Goal: Check status

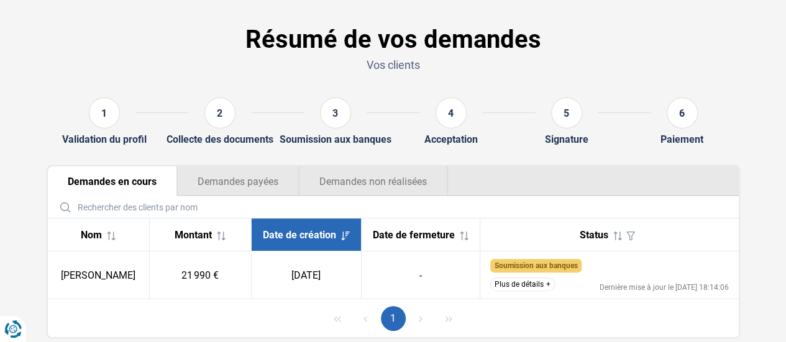
scroll to position [78, 0]
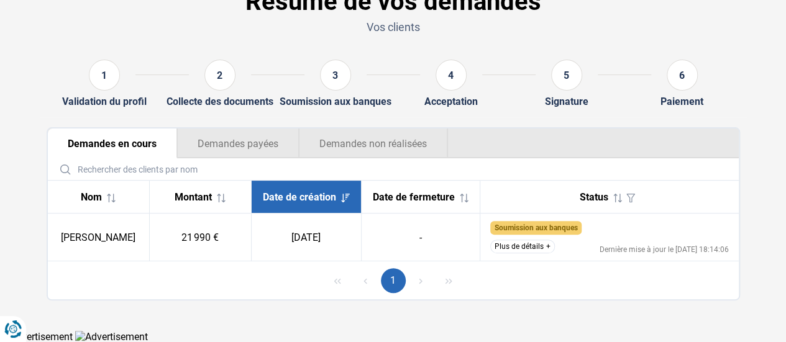
click at [532, 242] on button "Plus de détails" at bounding box center [522, 247] width 65 height 14
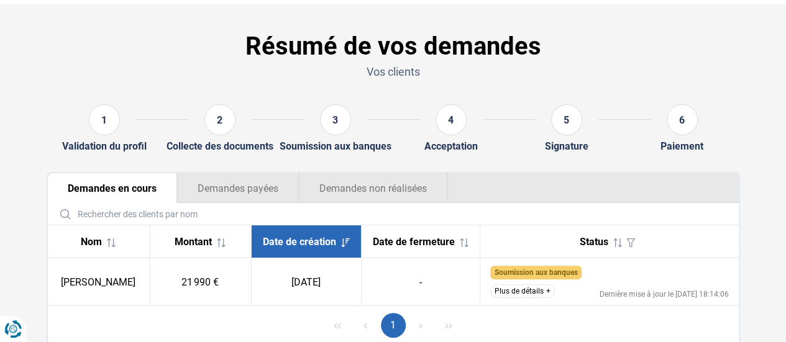
scroll to position [78, 0]
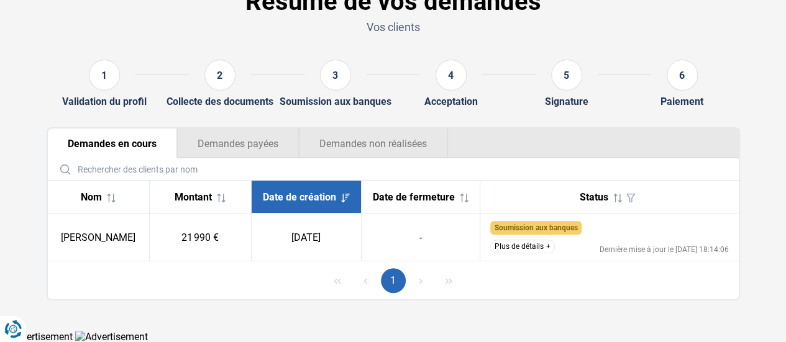
click at [516, 255] on td "Soumission aux banques Le dossier a été soumis et nous attendons la réponse des…" at bounding box center [609, 238] width 258 height 48
click at [523, 251] on button "Plus de détails" at bounding box center [522, 247] width 65 height 14
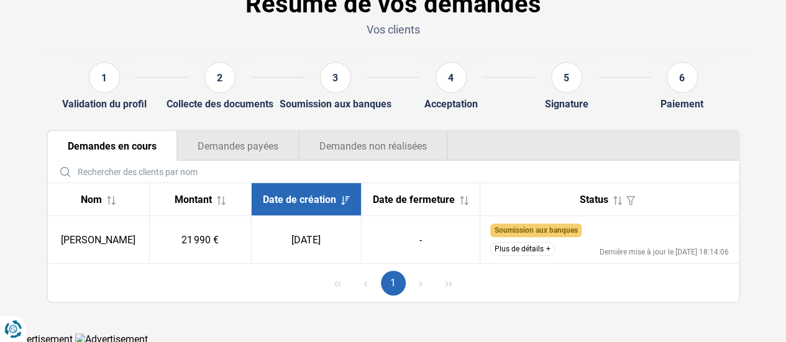
scroll to position [78, 0]
